Goal: Transaction & Acquisition: Purchase product/service

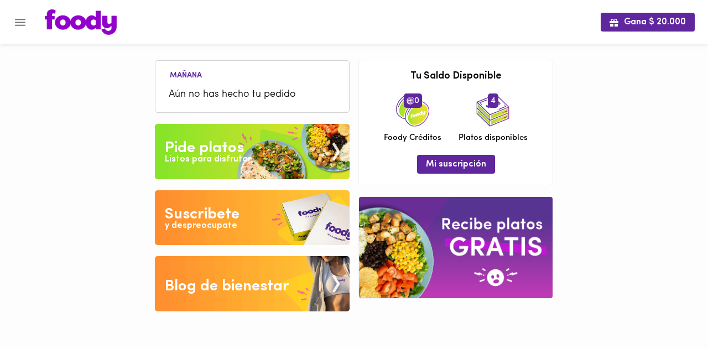
click at [193, 139] on div "Pide platos" at bounding box center [204, 148] width 79 height 22
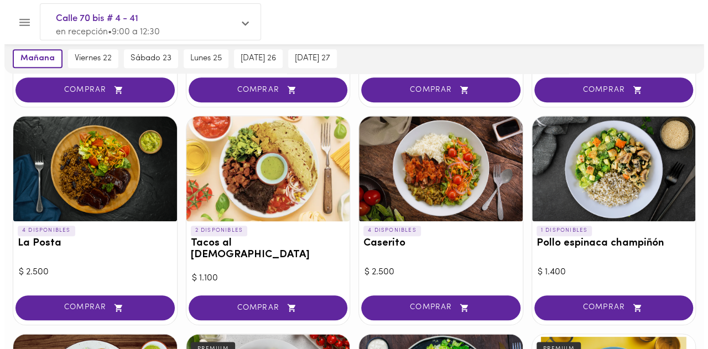
scroll to position [443, 0]
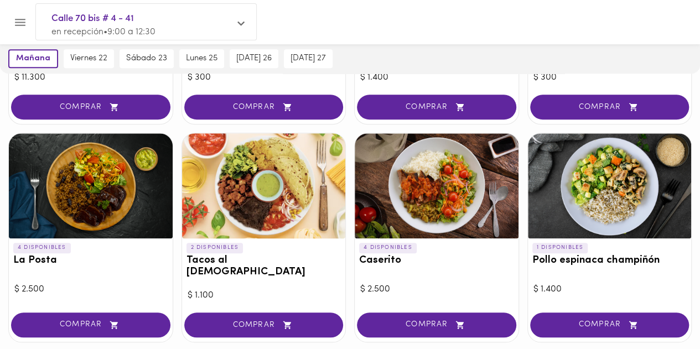
click at [605, 154] on div at bounding box center [610, 185] width 164 height 105
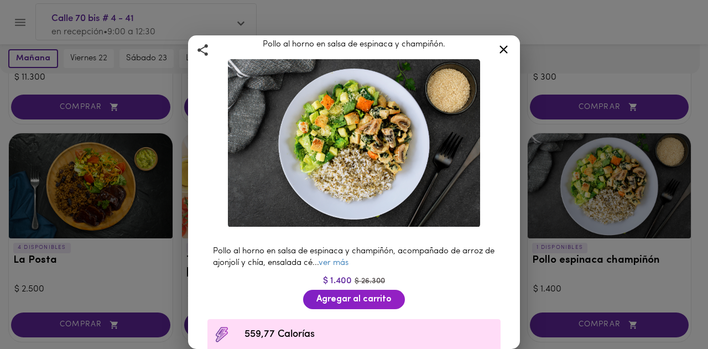
scroll to position [55, 0]
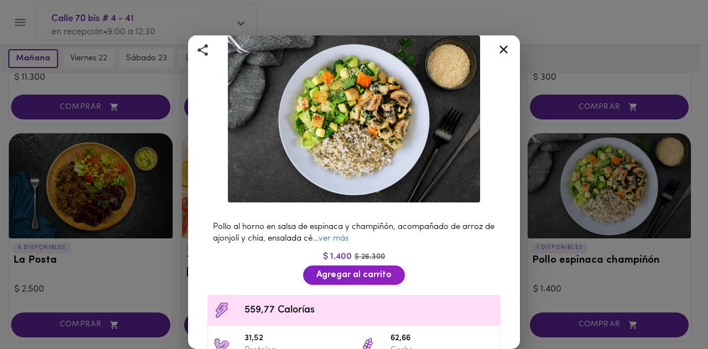
click at [501, 50] on icon at bounding box center [504, 50] width 14 height 14
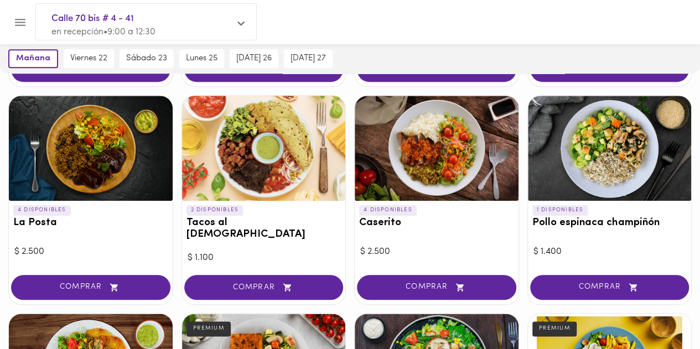
scroll to position [498, 0]
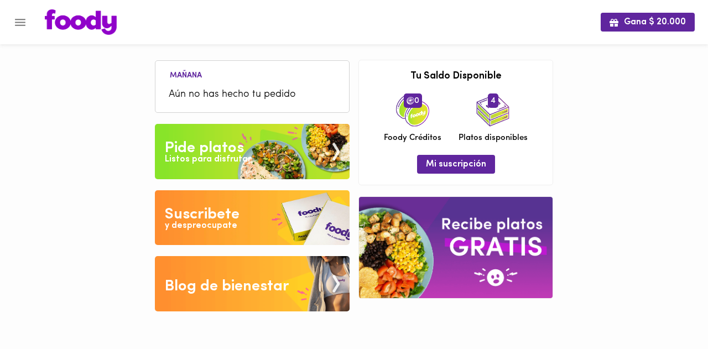
click at [205, 144] on div "Pide platos" at bounding box center [204, 148] width 79 height 22
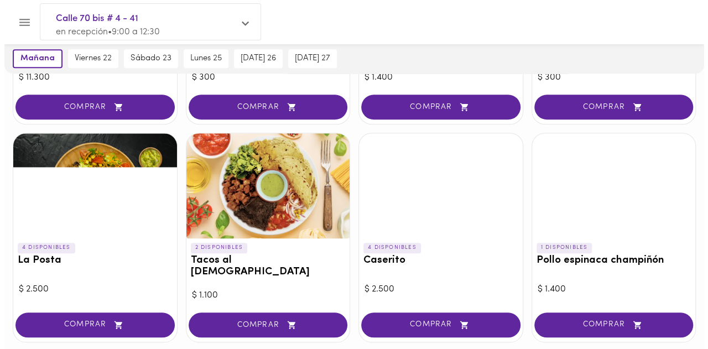
scroll to position [277, 0]
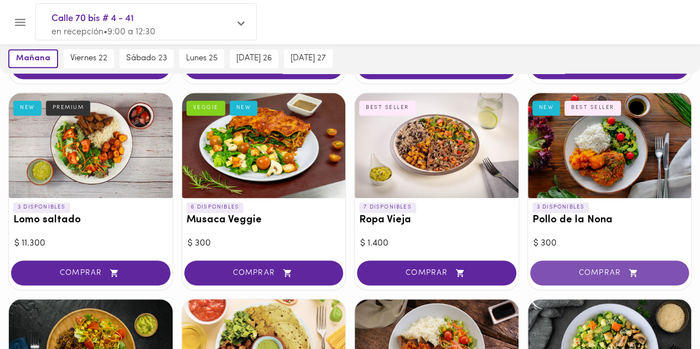
click at [607, 266] on button "COMPRAR" at bounding box center [609, 273] width 159 height 25
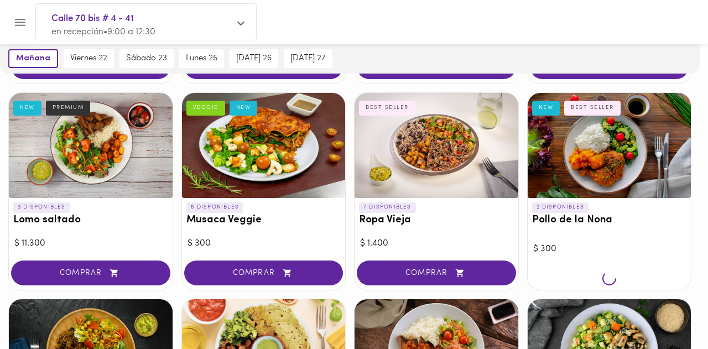
scroll to position [277, 0]
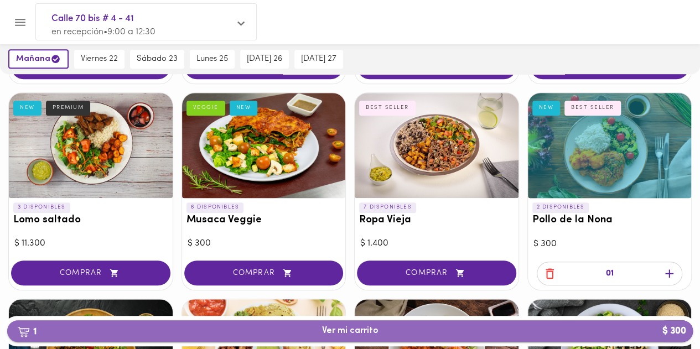
click at [384, 325] on button "1 Ver mi carrito $ 300" at bounding box center [350, 331] width 686 height 22
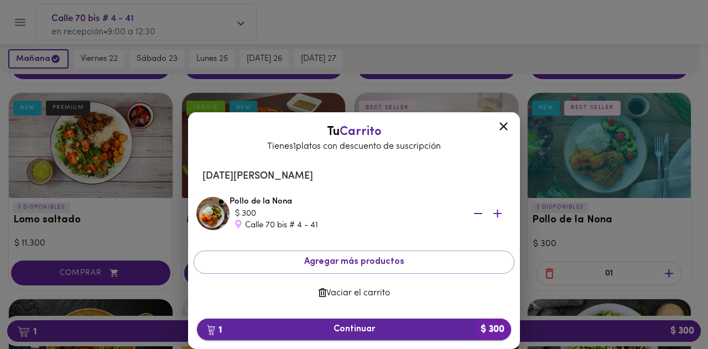
click at [376, 330] on span "1 Continuar $ 300" at bounding box center [354, 329] width 297 height 11
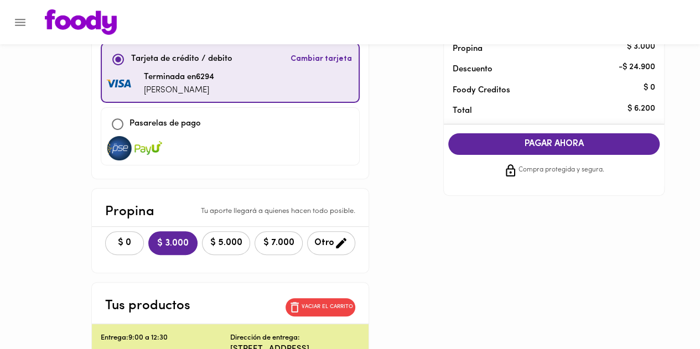
scroll to position [111, 0]
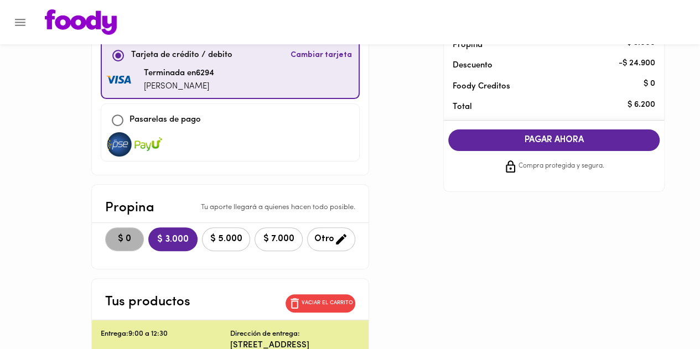
click at [130, 239] on span "$ 0" at bounding box center [124, 239] width 24 height 11
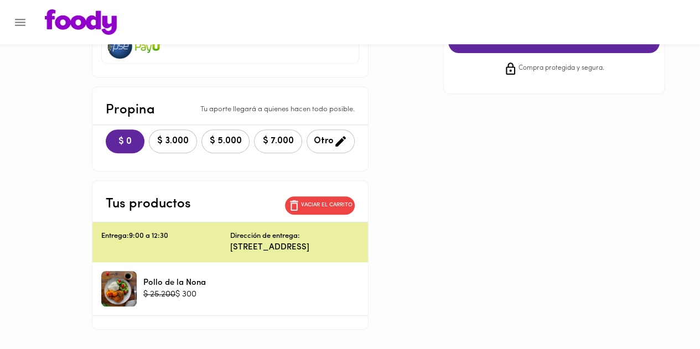
scroll to position [241, 0]
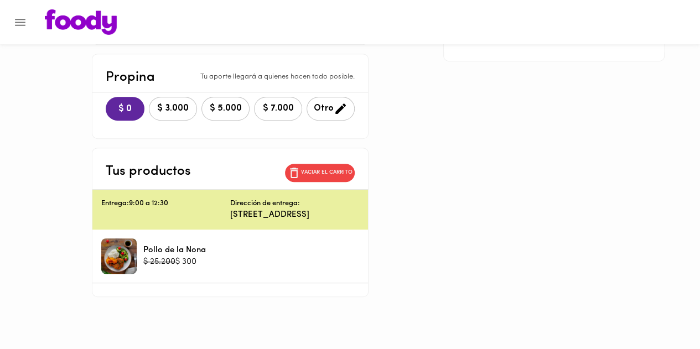
click at [114, 239] on div at bounding box center [118, 256] width 35 height 35
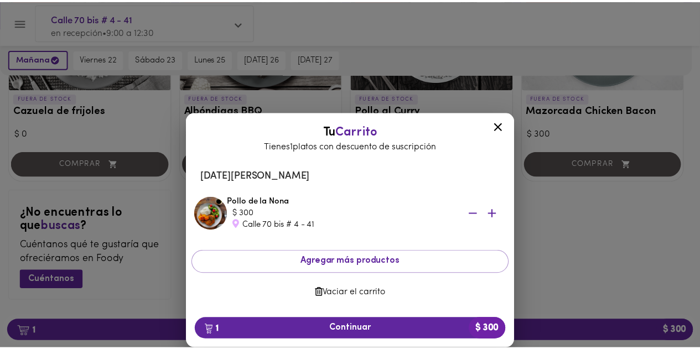
scroll to position [1225, 0]
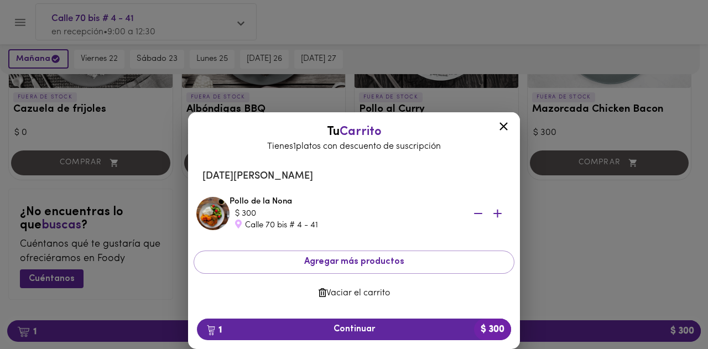
click at [500, 126] on icon at bounding box center [504, 127] width 14 height 14
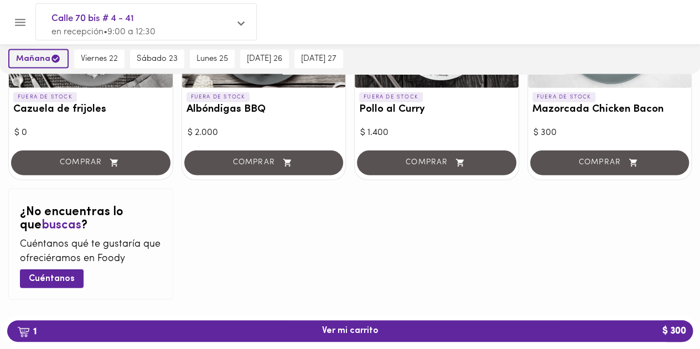
click at [45, 61] on span "mañana" at bounding box center [38, 59] width 45 height 11
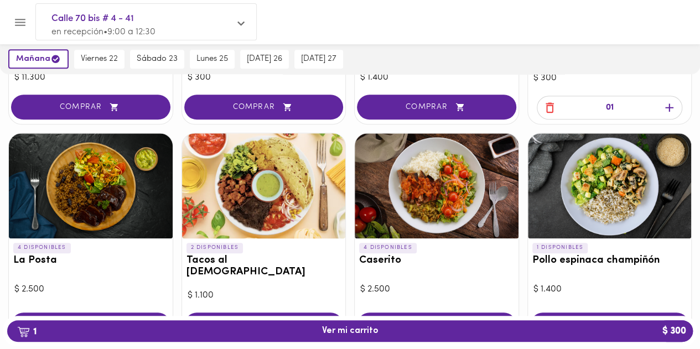
scroll to position [499, 0]
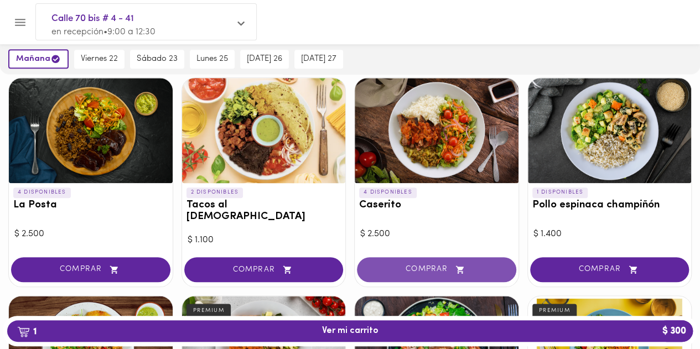
click at [420, 265] on span "COMPRAR" at bounding box center [437, 269] width 132 height 9
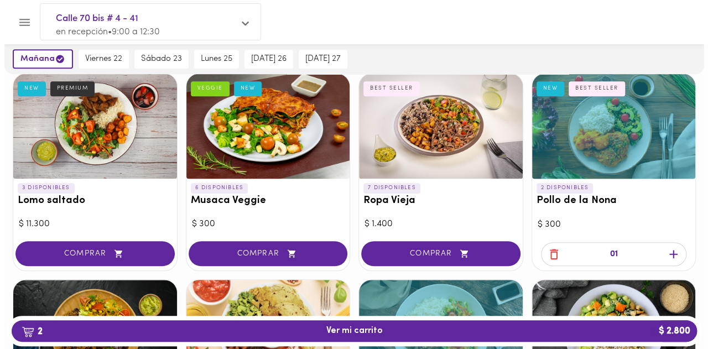
scroll to position [277, 0]
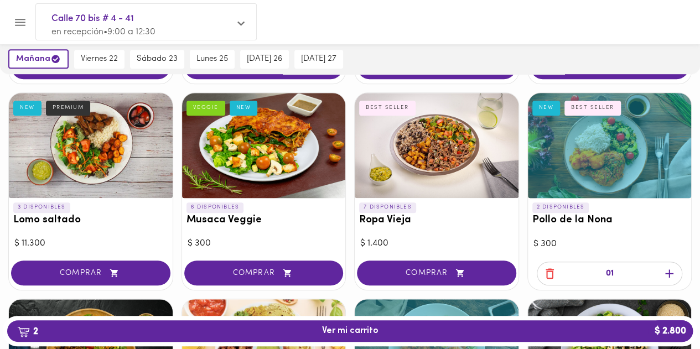
click at [14, 22] on icon "Menu" at bounding box center [20, 22] width 14 height 14
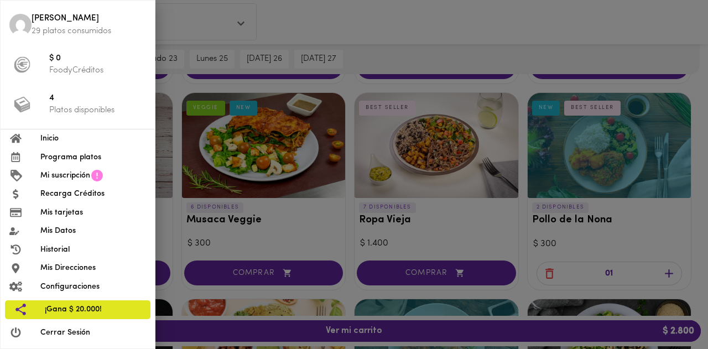
click at [366, 330] on div at bounding box center [354, 174] width 708 height 349
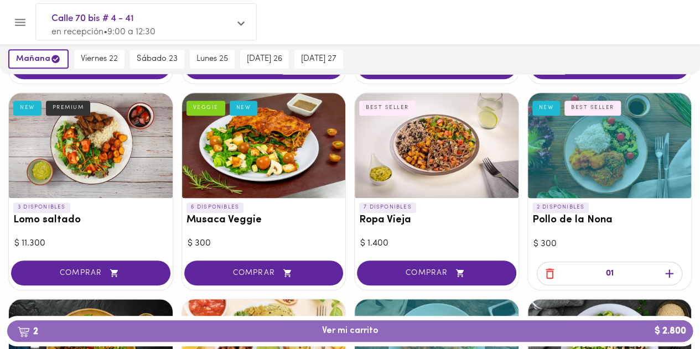
click at [366, 330] on span "2 Ver mi carrito $ 2.800" at bounding box center [350, 331] width 56 height 11
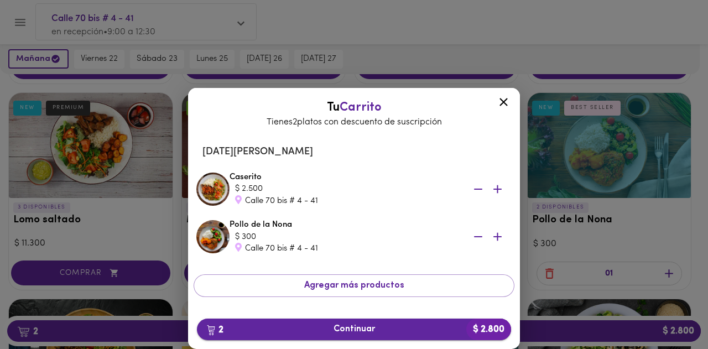
click at [356, 325] on span "2 Continuar $ 2.800" at bounding box center [354, 329] width 297 height 11
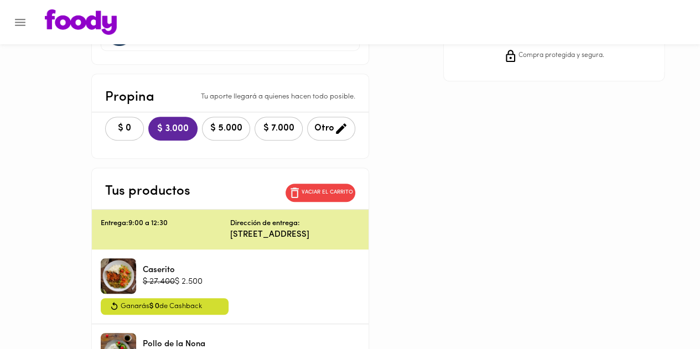
scroll to position [277, 0]
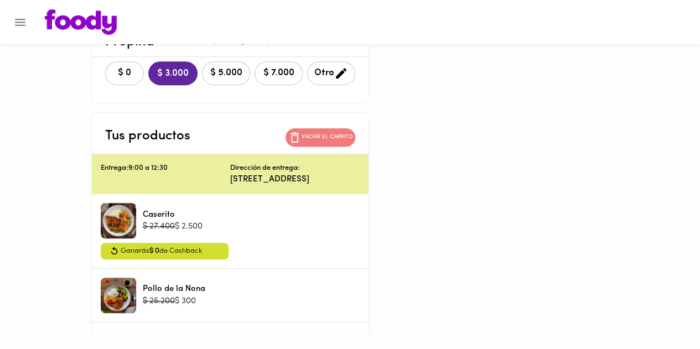
click at [318, 138] on p "Vaciar el carrito" at bounding box center [327, 137] width 51 height 8
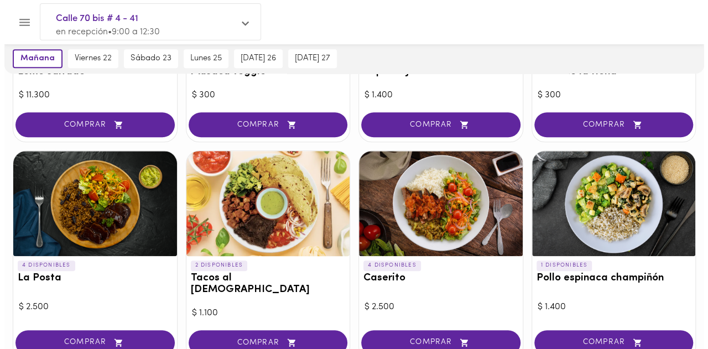
scroll to position [443, 0]
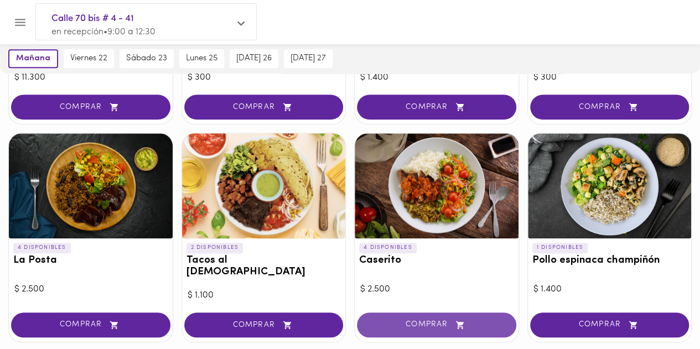
click at [392, 320] on span "COMPRAR" at bounding box center [437, 324] width 132 height 9
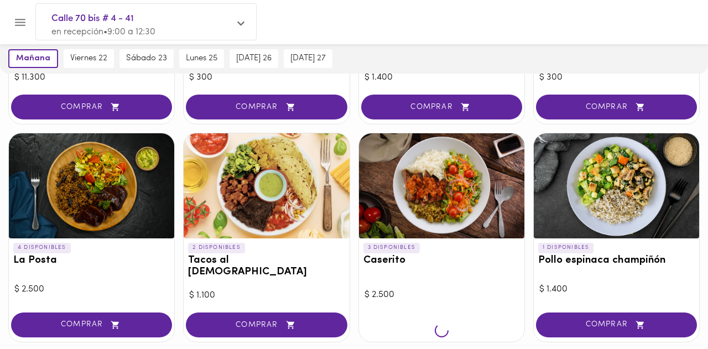
scroll to position [443, 0]
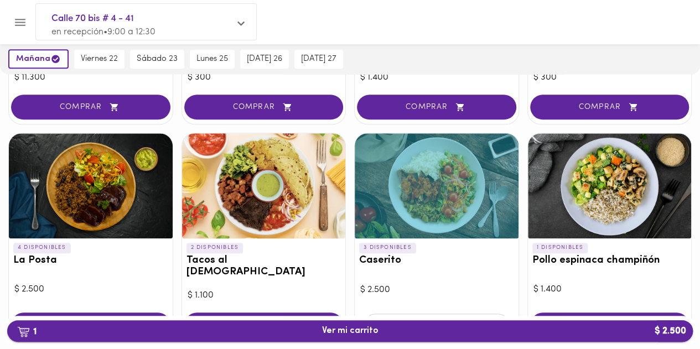
click at [392, 335] on span "1 Ver mi carrito $ 2.500" at bounding box center [350, 331] width 668 height 11
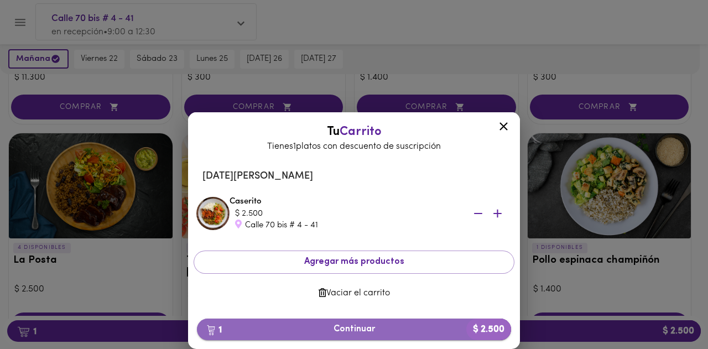
click at [392, 332] on span "1 Continuar $ 2.500" at bounding box center [354, 329] width 297 height 11
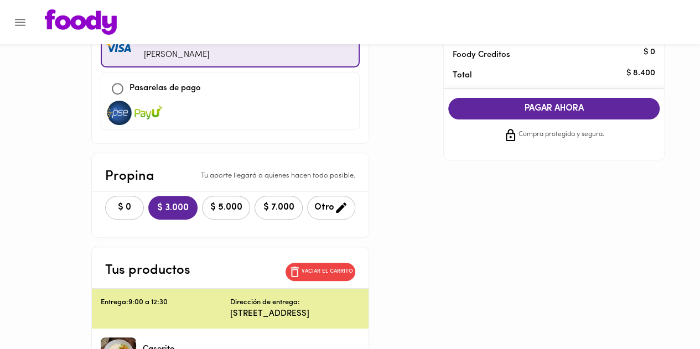
scroll to position [166, 0]
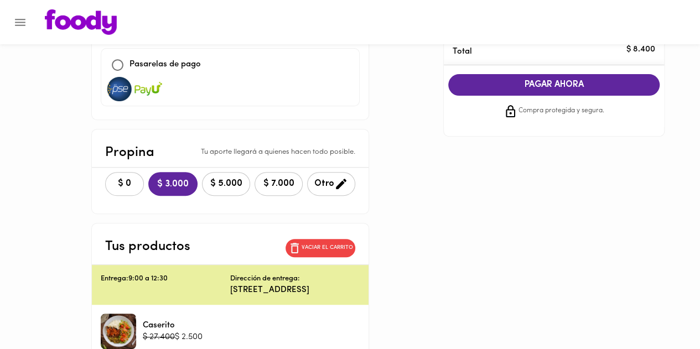
click at [123, 183] on span "$ 0" at bounding box center [124, 184] width 24 height 11
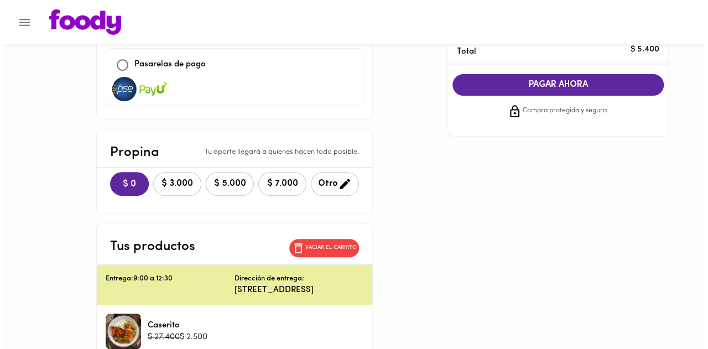
scroll to position [0, 0]
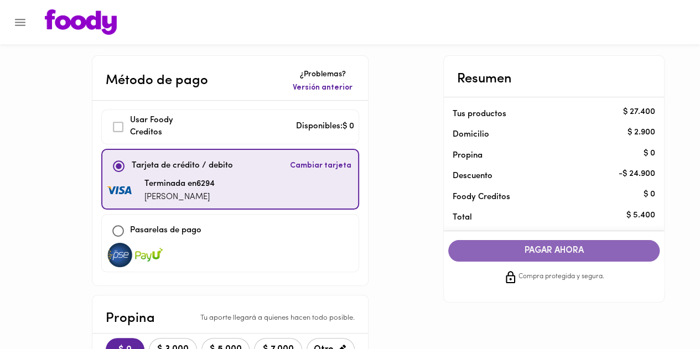
click at [532, 252] on span "PAGAR AHORA" at bounding box center [553, 251] width 189 height 11
